Goal: Check status

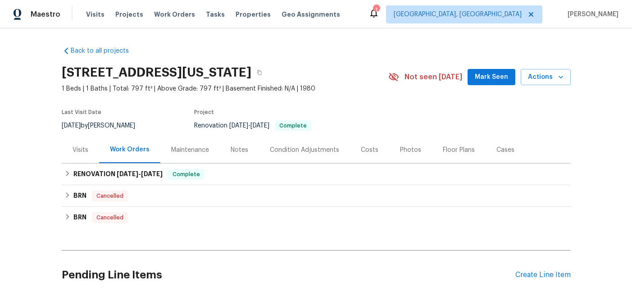
click at [75, 144] on div "Visits" at bounding box center [80, 150] width 37 height 27
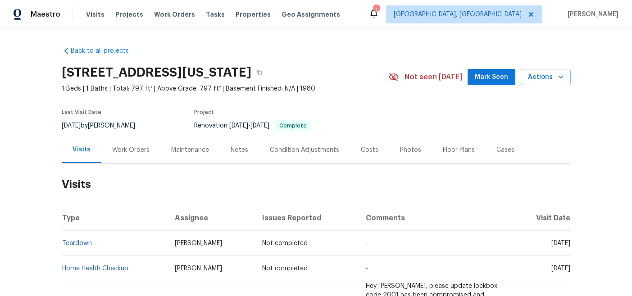
click at [359, 268] on td "-" at bounding box center [435, 268] width 153 height 25
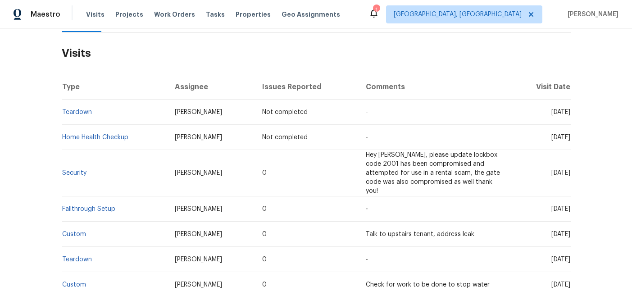
scroll to position [121, 0]
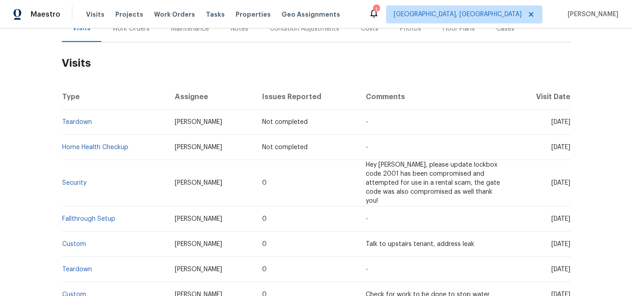
click at [307, 176] on td "0" at bounding box center [307, 183] width 104 height 46
click at [79, 180] on link "Security" at bounding box center [74, 183] width 24 height 6
